Goal: Task Accomplishment & Management: Manage account settings

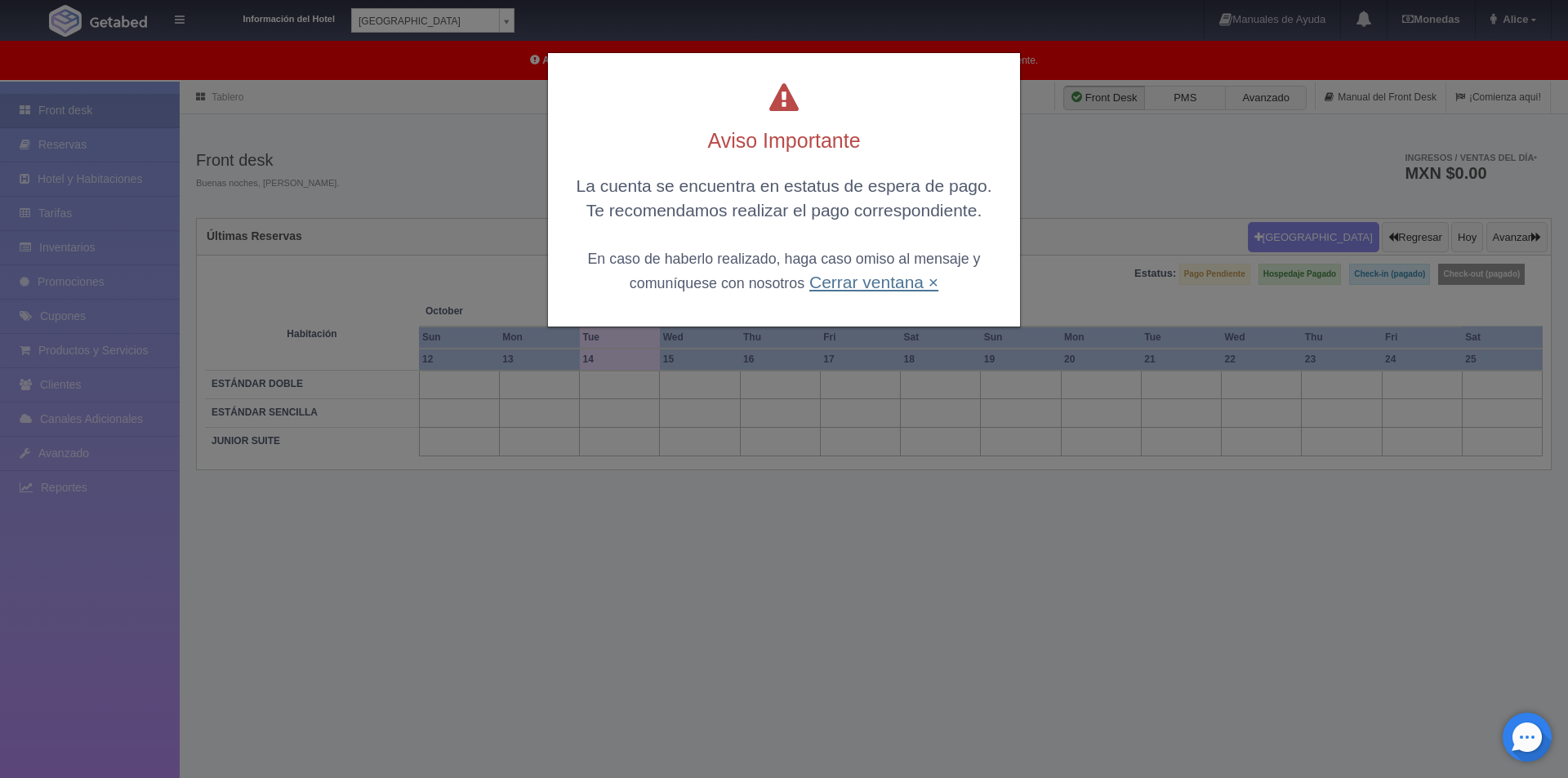
click at [853, 279] on link "Cerrar ventana ×" at bounding box center [873, 283] width 129 height 19
